Goal: Task Accomplishment & Management: Manage account settings

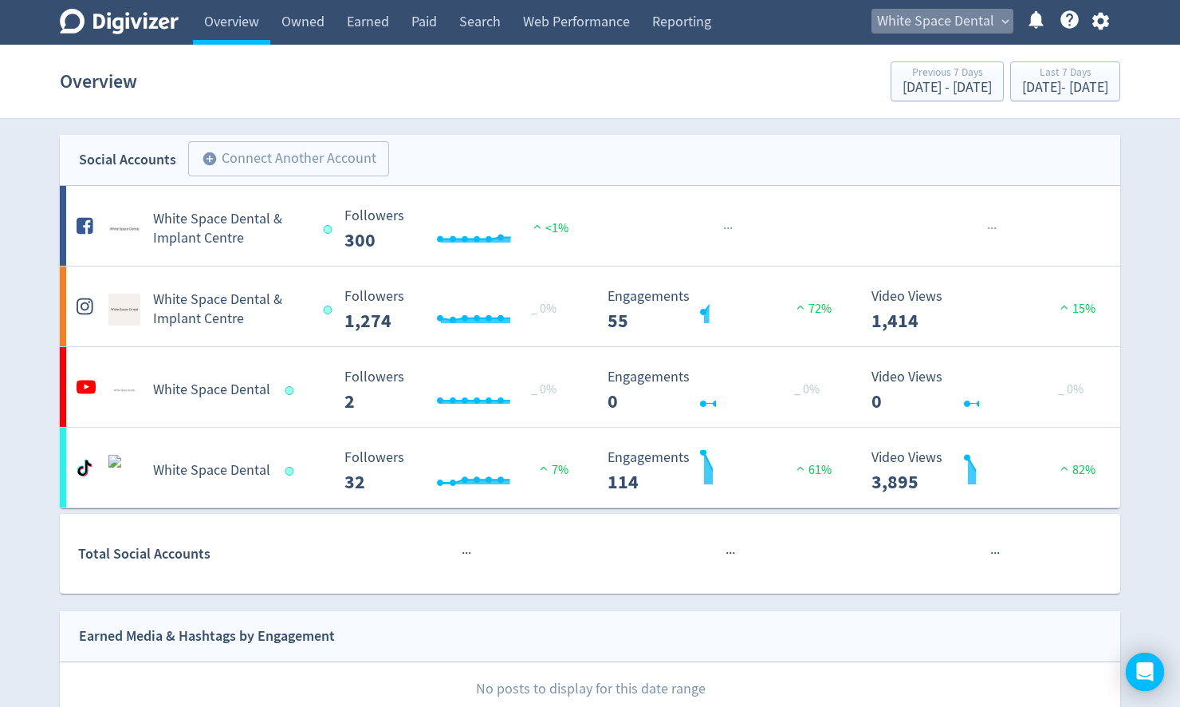
click at [928, 20] on span "White Space Dental" at bounding box center [935, 22] width 117 height 26
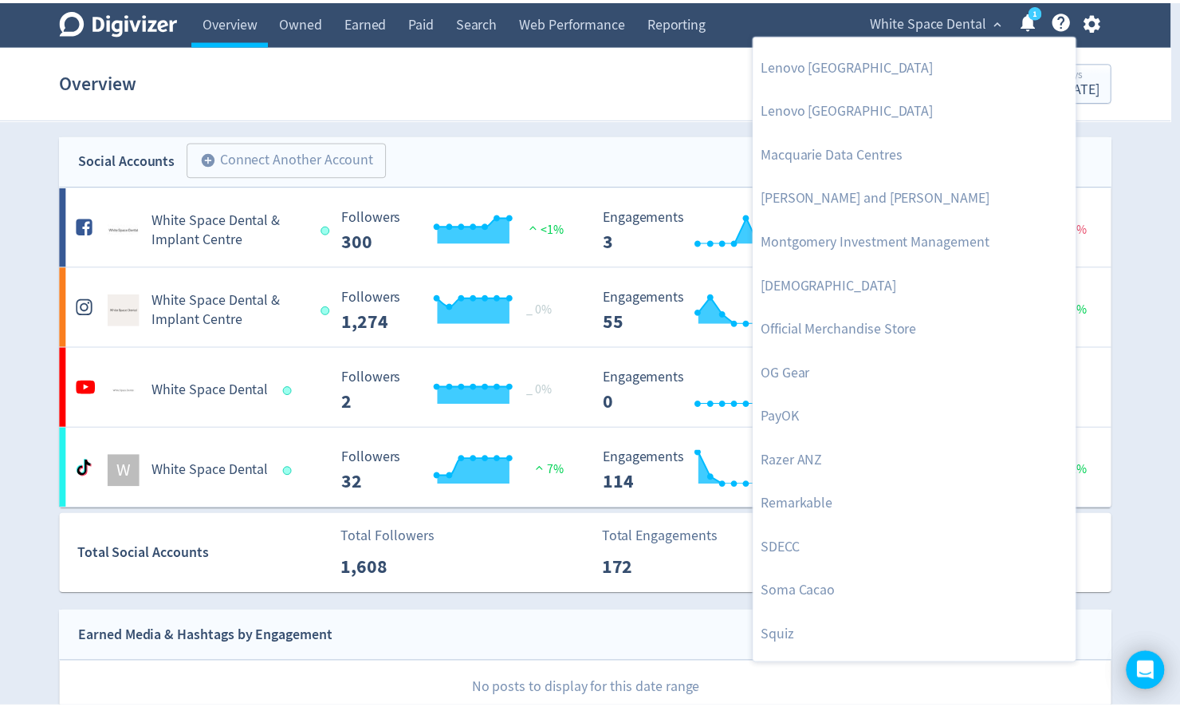
scroll to position [1695, 0]
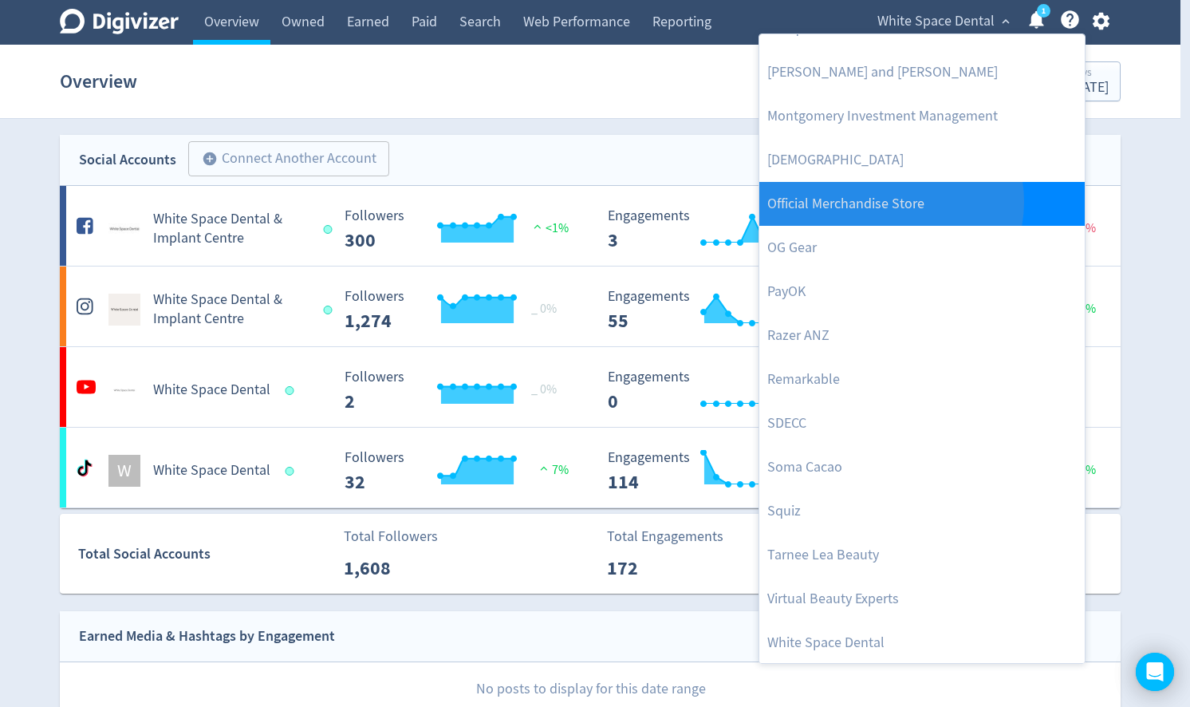
click at [890, 201] on link "Official Merchandise Store" at bounding box center [921, 204] width 325 height 44
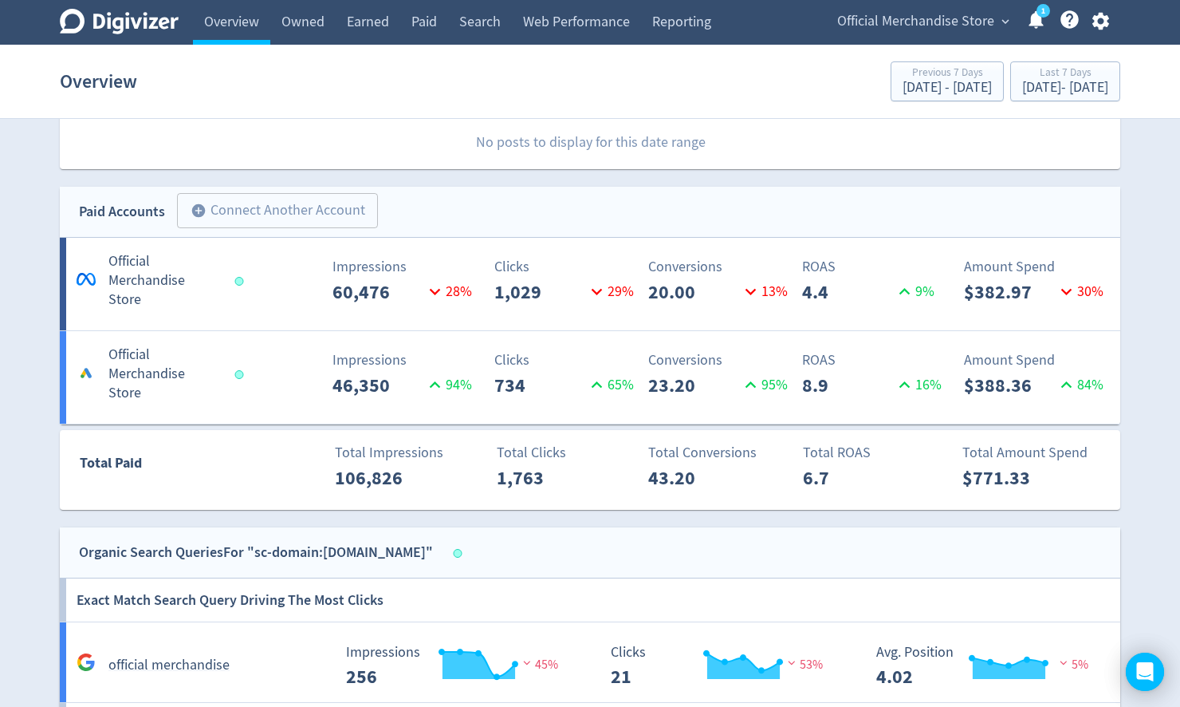
scroll to position [766, 0]
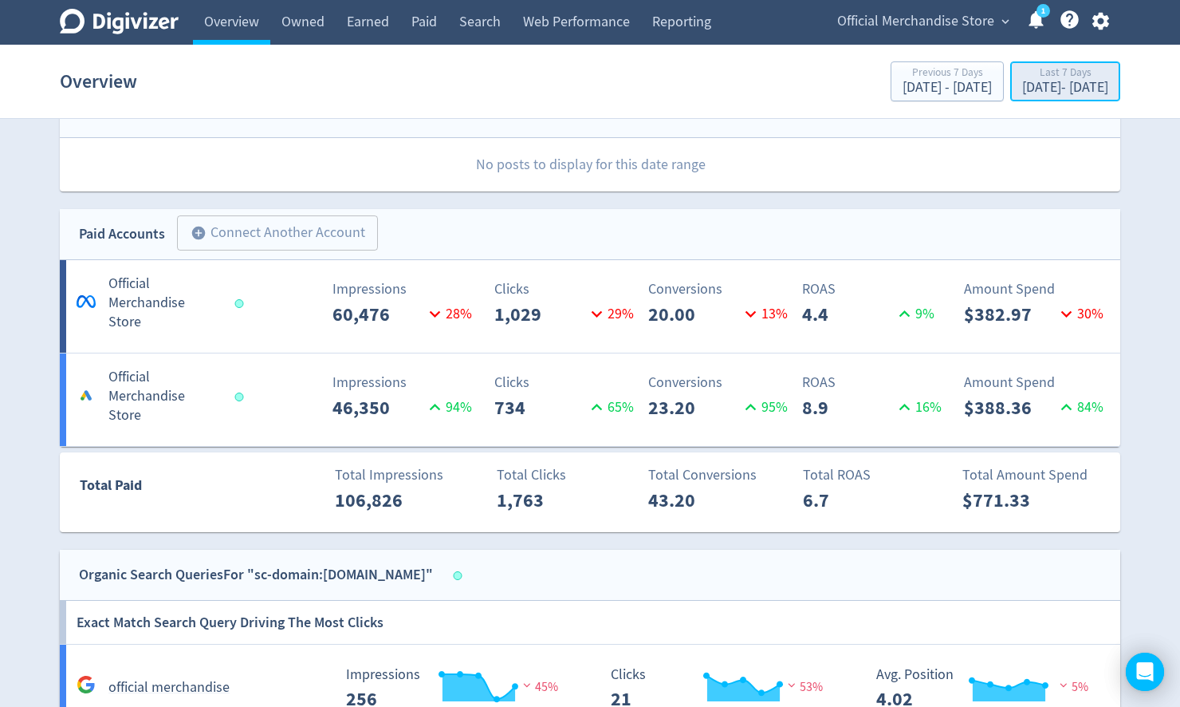
click at [1061, 92] on div "[DATE] - [DATE]" at bounding box center [1065, 88] width 86 height 14
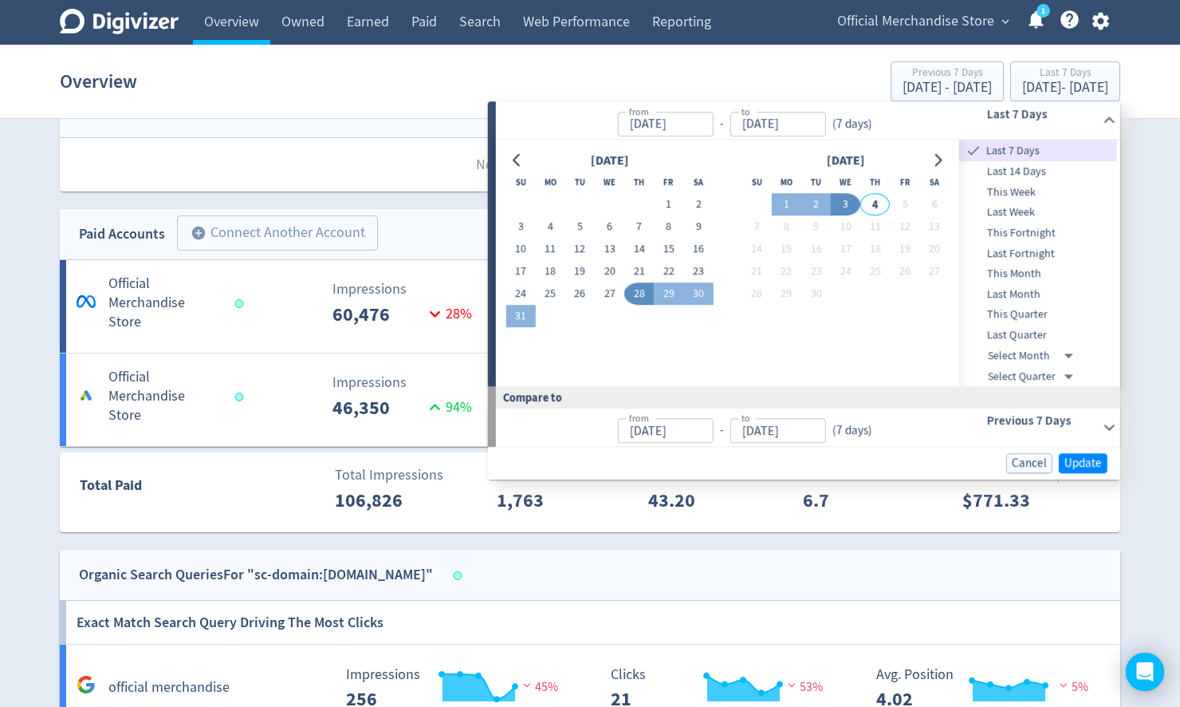
click at [846, 207] on button "3" at bounding box center [846, 205] width 30 height 22
type input "[DATE]"
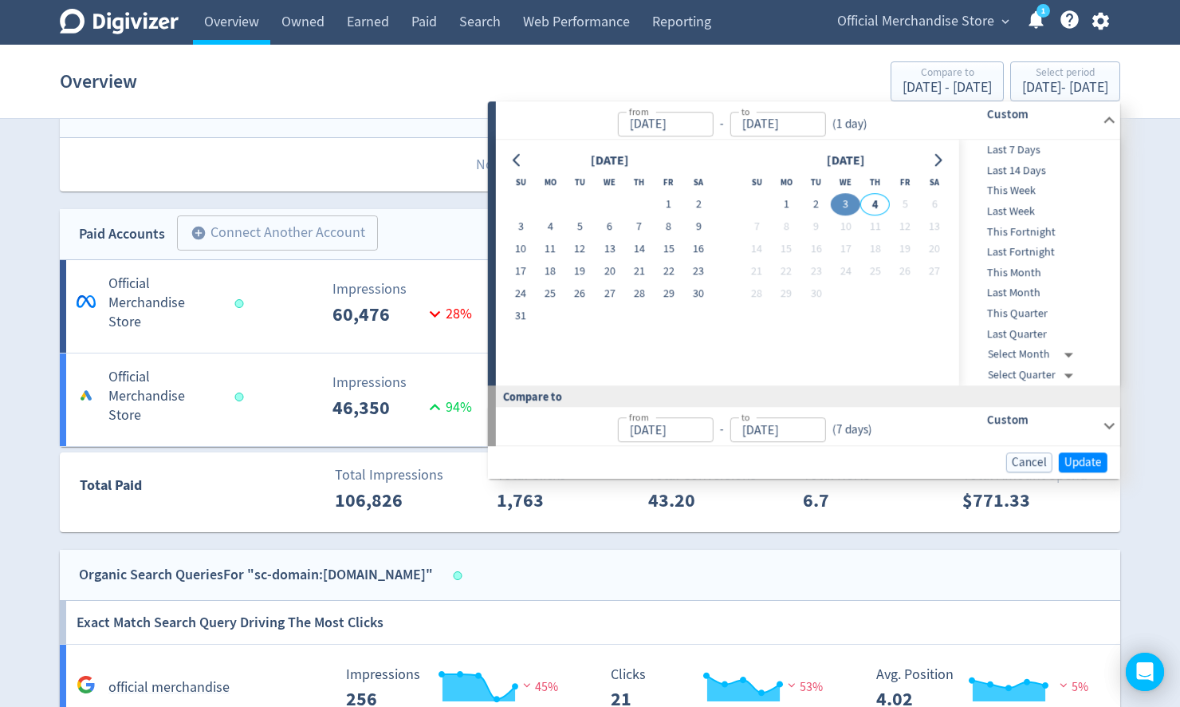
click at [846, 206] on button "3" at bounding box center [846, 205] width 30 height 22
type input "[DATE]"
click at [1087, 462] on span "Update" at bounding box center [1083, 462] width 37 height 12
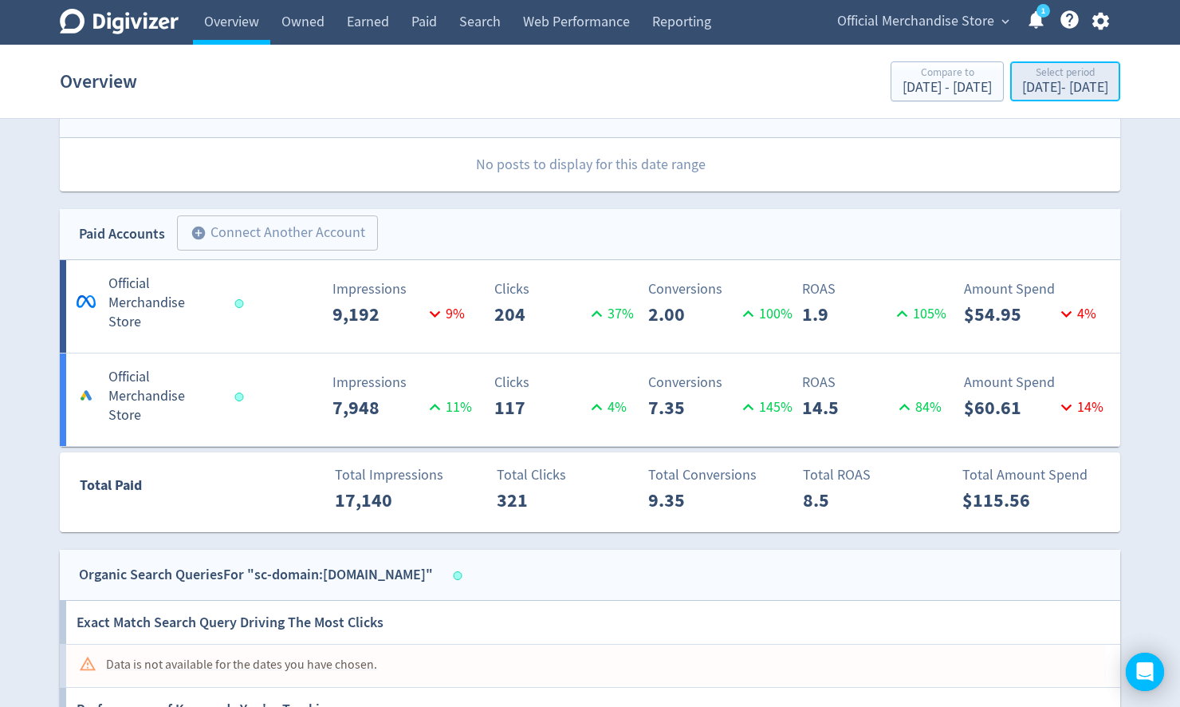
click at [1023, 82] on div "[DATE] - [DATE]" at bounding box center [1065, 88] width 86 height 14
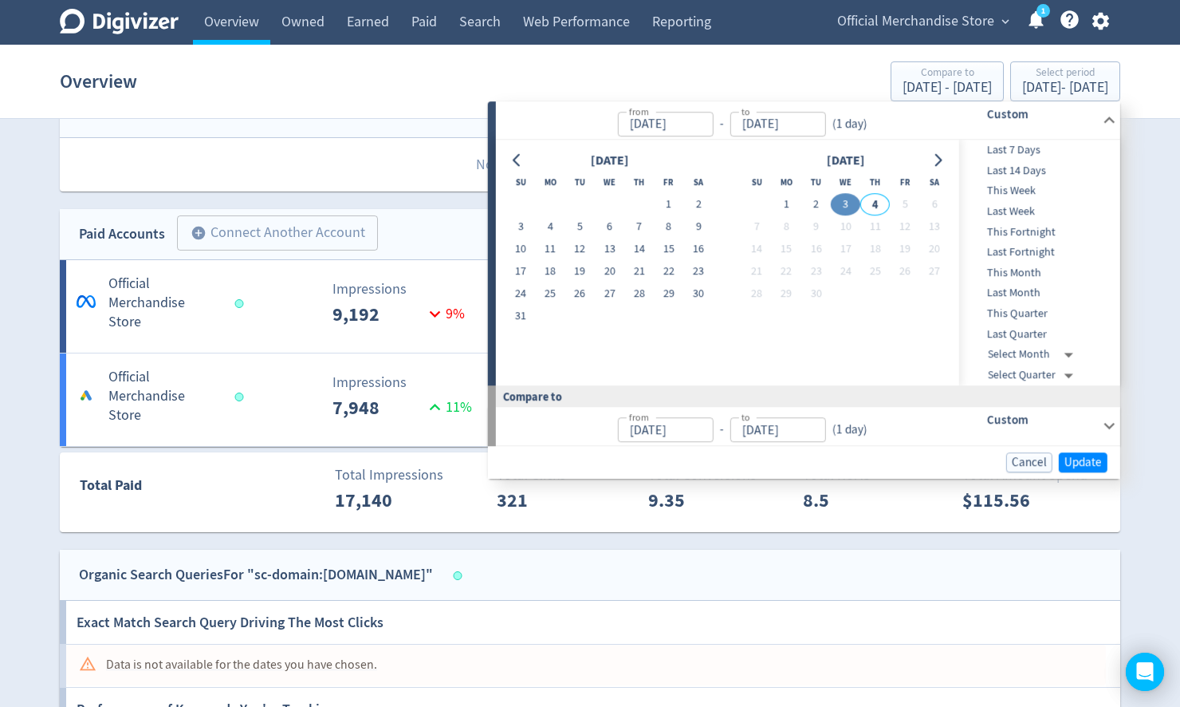
click at [1017, 145] on span "Last 7 Days" at bounding box center [1038, 150] width 158 height 18
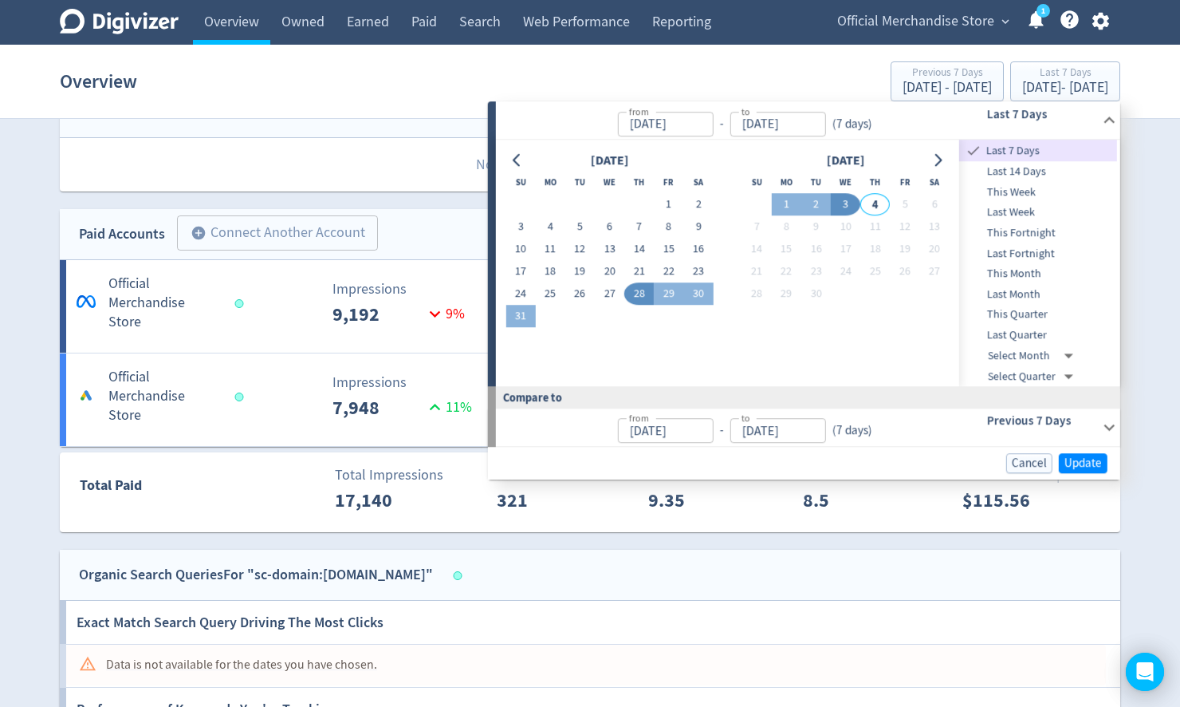
type input "[DATE]"
click at [665, 203] on button "1" at bounding box center [669, 205] width 30 height 22
type input "[DATE]"
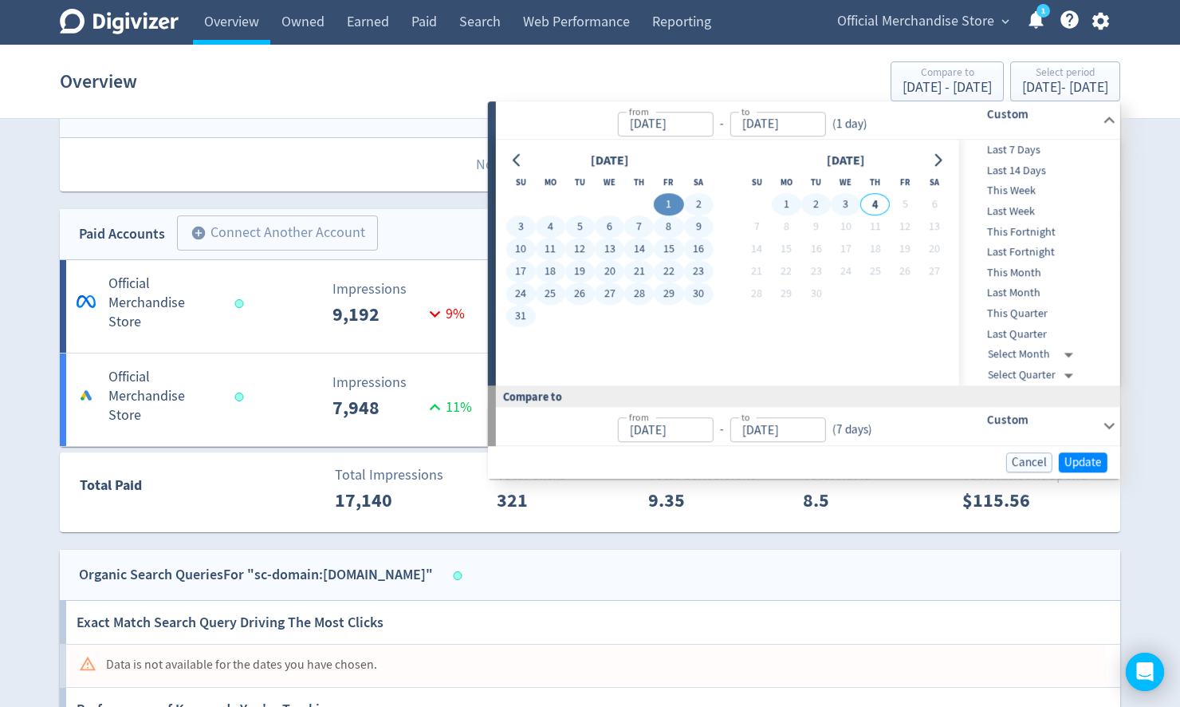
click at [848, 204] on button "3" at bounding box center [846, 205] width 30 height 22
type input "[DATE]"
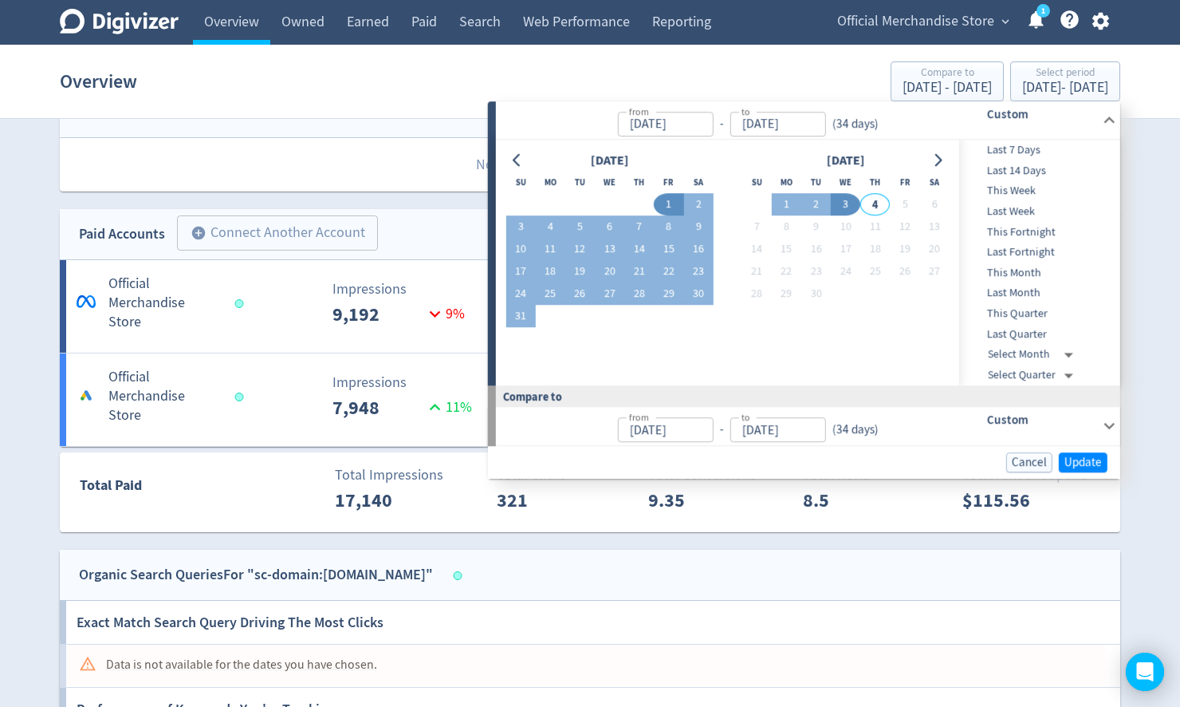
click at [1073, 450] on div "Cancel Update" at bounding box center [804, 462] width 632 height 33
click at [1085, 463] on span "Update" at bounding box center [1083, 462] width 37 height 12
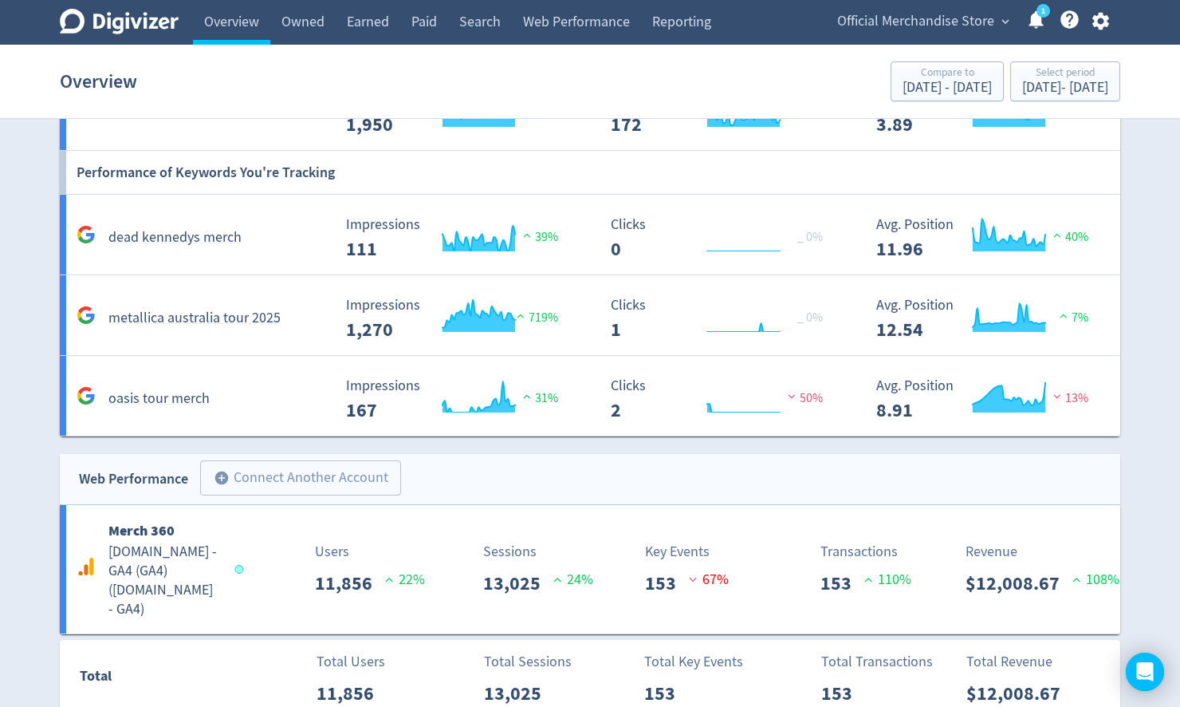
scroll to position [1393, 0]
